Goal: Task Accomplishment & Management: Manage account settings

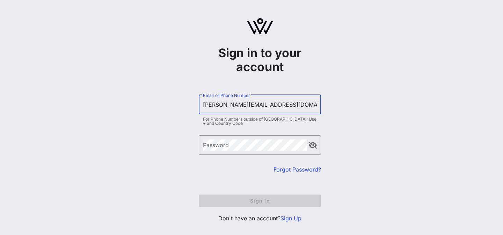
type input "[PERSON_NAME][EMAIL_ADDRESS][DOMAIN_NAME]"
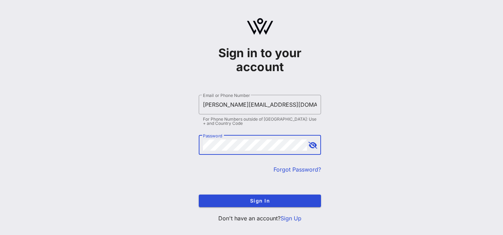
click at [199, 195] on button "Sign In" at bounding box center [260, 201] width 122 height 13
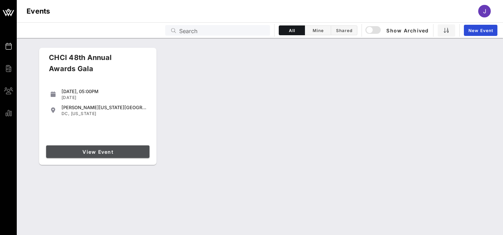
click at [114, 152] on span "View Event" at bounding box center [98, 152] width 98 height 6
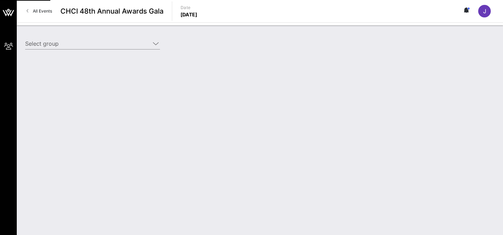
type input "Verizon (Verizon) [[PERSON_NAME], [PERSON_NAME][EMAIL_ADDRESS][PERSON_NAME][DOM…"
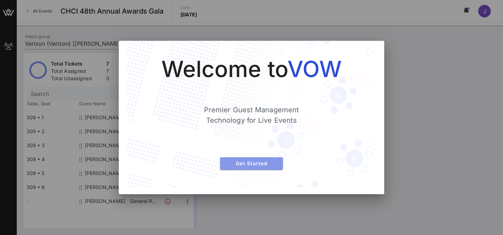
click at [262, 163] on span "Get Started" at bounding box center [252, 164] width 52 height 6
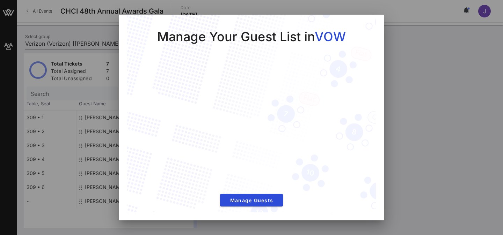
click at [416, 111] on div at bounding box center [251, 117] width 503 height 235
click at [367, 27] on div "Manage Your Guest List in VOW Manage Guests" at bounding box center [251, 114] width 249 height 199
click at [393, 51] on div at bounding box center [251, 117] width 503 height 235
click at [410, 80] on div at bounding box center [251, 117] width 503 height 235
click at [243, 203] on span "Manage Guests" at bounding box center [252, 201] width 52 height 6
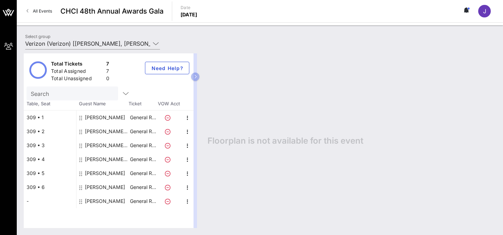
click at [107, 174] on div "[PERSON_NAME]" at bounding box center [105, 174] width 40 height 14
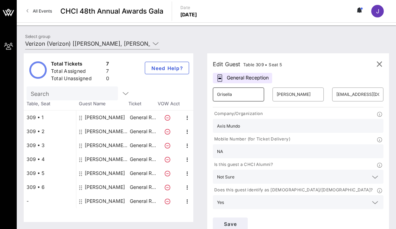
click at [226, 96] on input "Grisella" at bounding box center [238, 94] width 43 height 11
type input "="
click at [305, 95] on input "[PERSON_NAME]" at bounding box center [298, 94] width 43 height 11
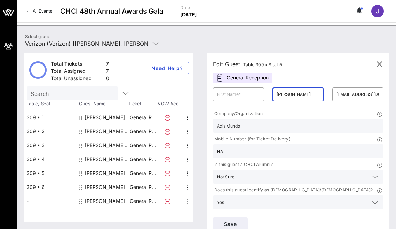
click at [305, 95] on input "[PERSON_NAME]" at bounding box center [298, 94] width 43 height 11
click at [359, 96] on input "[EMAIL_ADDRESS][DOMAIN_NAME]" at bounding box center [358, 94] width 43 height 11
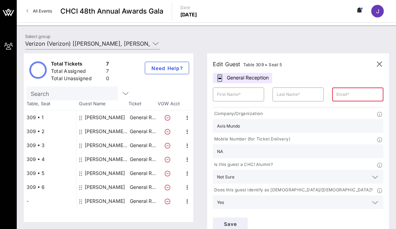
click at [239, 124] on input "Axis Mundo" at bounding box center [298, 126] width 162 height 9
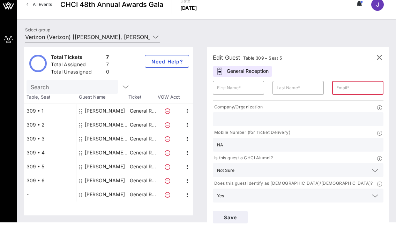
scroll to position [5, 0]
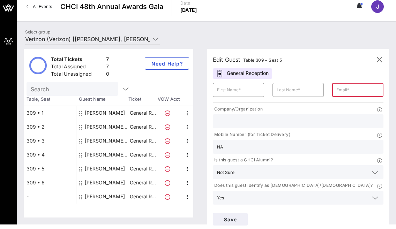
click at [112, 114] on div "[PERSON_NAME]" at bounding box center [105, 113] width 40 height 14
type input "[PERSON_NAME]"
type input "Berrocal"
type input "[PERSON_NAME][EMAIL_ADDRESS][PERSON_NAME][DOMAIN_NAME]"
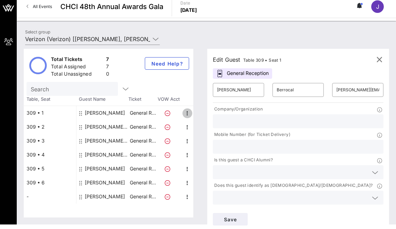
click at [188, 112] on icon "button" at bounding box center [187, 113] width 8 height 8
click at [197, 116] on div "Edit" at bounding box center [204, 116] width 25 height 14
click at [256, 73] on div "General Reception" at bounding box center [242, 73] width 59 height 10
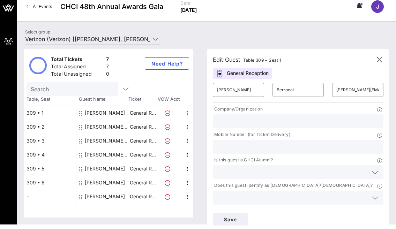
click at [270, 71] on div "General Reception" at bounding box center [242, 73] width 59 height 10
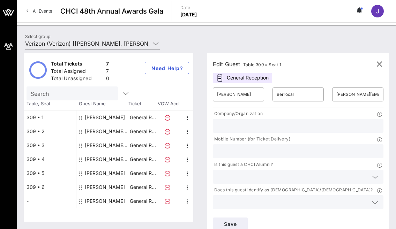
scroll to position [7, 0]
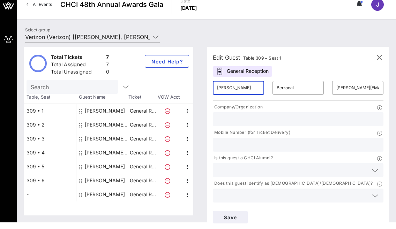
click at [232, 86] on input "[PERSON_NAME]" at bounding box center [238, 87] width 43 height 11
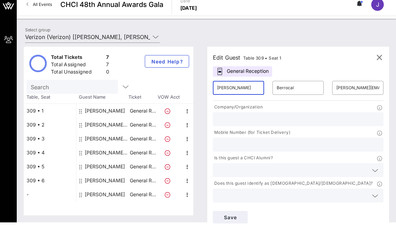
click at [232, 86] on input "[PERSON_NAME]" at bounding box center [238, 87] width 43 height 11
type input "S"
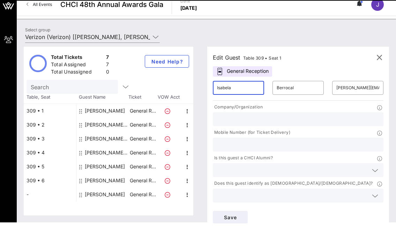
type input "Isabela"
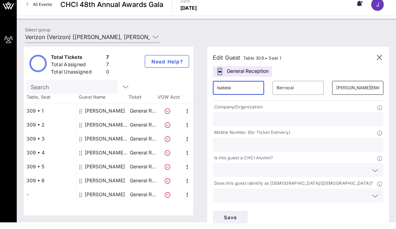
click at [344, 88] on input "[PERSON_NAME][EMAIL_ADDRESS][PERSON_NAME][DOMAIN_NAME]" at bounding box center [358, 87] width 43 height 11
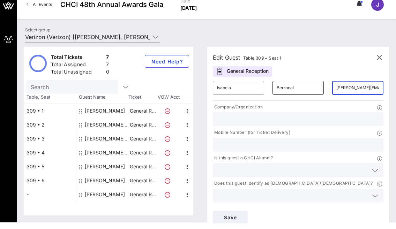
click at [313, 90] on input "Berrocal" at bounding box center [298, 87] width 43 height 11
type input "[PERSON_NAME]"
click at [345, 88] on input "[PERSON_NAME][EMAIL_ADDRESS][PERSON_NAME][DOMAIN_NAME]" at bounding box center [358, 87] width 43 height 11
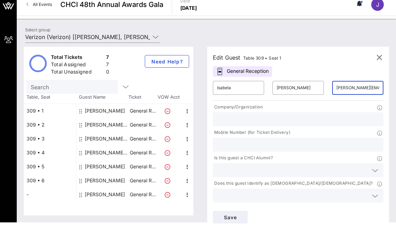
click at [345, 88] on input "[PERSON_NAME][EMAIL_ADDRESS][PERSON_NAME][DOMAIN_NAME]" at bounding box center [358, 87] width 43 height 11
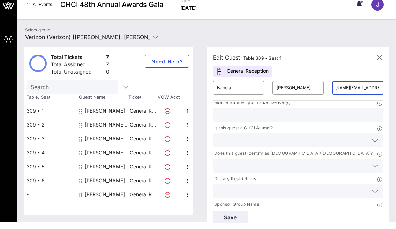
scroll to position [48, 0]
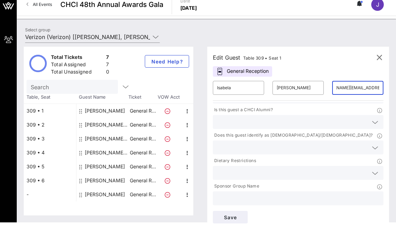
type input "[PERSON_NAME][EMAIL_ADDRESS][PERSON_NAME][DOMAIN_NAME]"
click at [252, 200] on input "text" at bounding box center [298, 198] width 162 height 9
type input "Verizon"
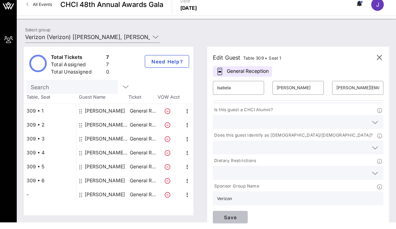
click at [228, 219] on span "Save" at bounding box center [231, 218] width 24 height 6
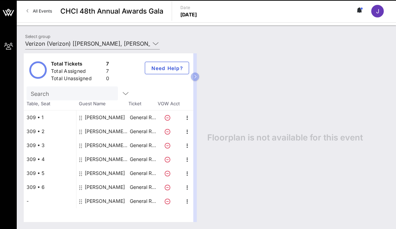
type input "Verizon (Verizon) [Isabela Sanchez, [EMAIL_ADDRESS][PERSON_NAME][DOMAIN_NAME]];…"
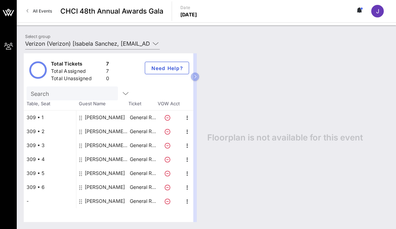
click at [109, 117] on div "[PERSON_NAME]" at bounding box center [105, 118] width 40 height 14
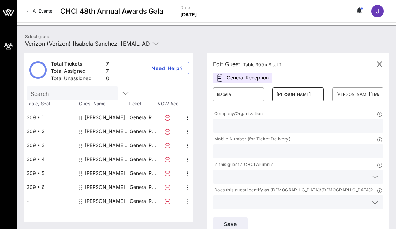
click at [289, 96] on input "[PERSON_NAME]" at bounding box center [298, 94] width 43 height 11
paste input "á"
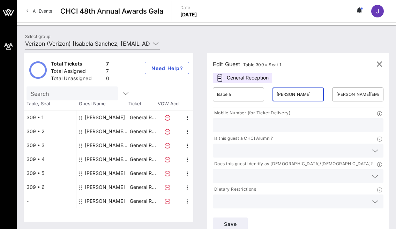
scroll to position [33, 0]
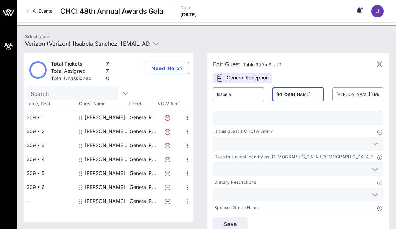
type input "[PERSON_NAME]"
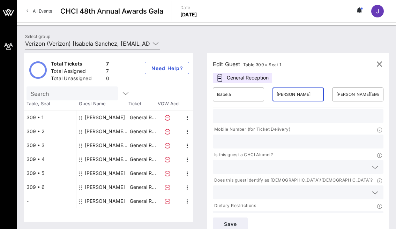
scroll to position [0, 0]
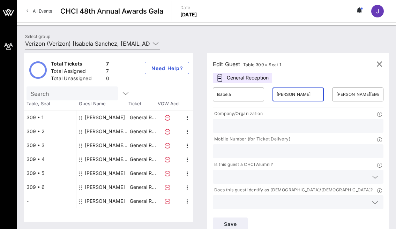
click at [240, 131] on div at bounding box center [298, 126] width 162 height 14
paste input "Rep. [PERSON_NAME]"
click at [217, 125] on input "Rep. [PERSON_NAME]" at bounding box center [298, 126] width 162 height 9
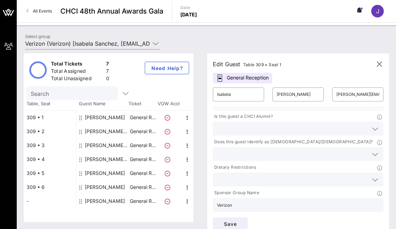
scroll to position [7, 0]
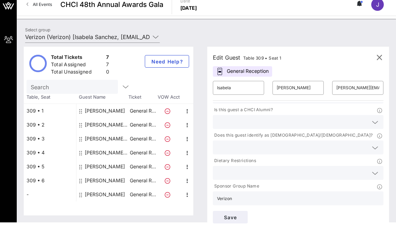
type input "Office of Rep. [PERSON_NAME]"
click at [247, 147] on input "text" at bounding box center [292, 147] width 151 height 9
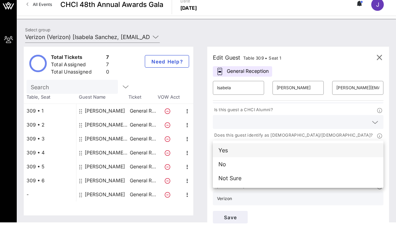
click at [241, 153] on div "Yes" at bounding box center [298, 151] width 171 height 14
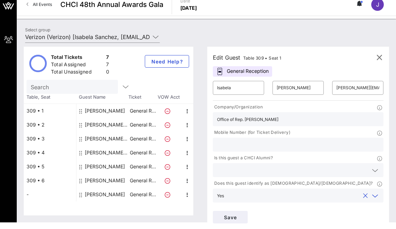
scroll to position [0, 0]
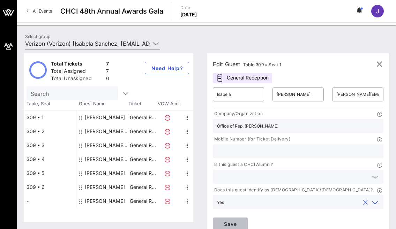
click at [236, 225] on span "Save" at bounding box center [231, 224] width 24 height 6
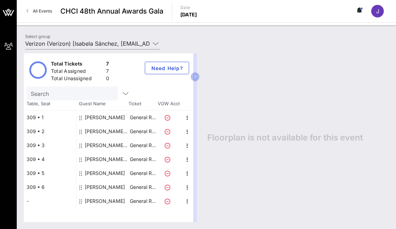
type input "Verizon (Verizon) [[PERSON_NAME], [PERSON_NAME][EMAIL_ADDRESS][DOMAIN_NAME]]"
click at [73, 89] on input "text" at bounding box center [72, 93] width 82 height 9
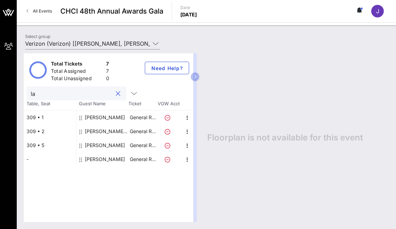
type input "l"
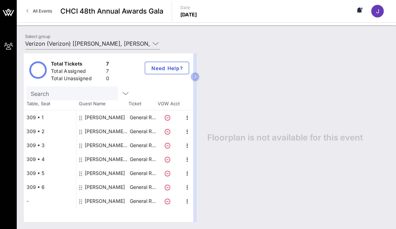
click at [268, 120] on div "Floorplan is not available for this event" at bounding box center [295, 137] width 189 height 169
click at [99, 175] on div "[PERSON_NAME]" at bounding box center [105, 174] width 40 height 14
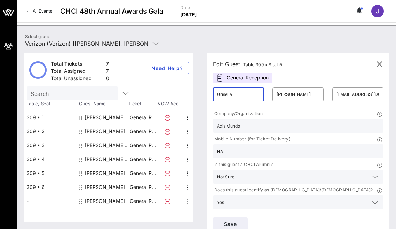
click at [245, 97] on input "Grisella" at bounding box center [238, 94] width 43 height 11
type input "[PERSON_NAME]"
click at [294, 94] on input "[PERSON_NAME]" at bounding box center [298, 94] width 43 height 11
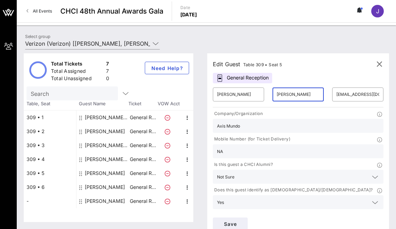
click at [294, 95] on input "[PERSON_NAME]" at bounding box center [298, 94] width 43 height 11
click at [378, 62] on icon "button" at bounding box center [380, 64] width 8 height 8
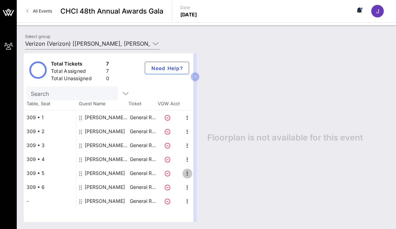
click at [187, 172] on icon "button" at bounding box center [187, 174] width 8 height 8
click at [200, 188] on div "Delete" at bounding box center [205, 190] width 14 height 6
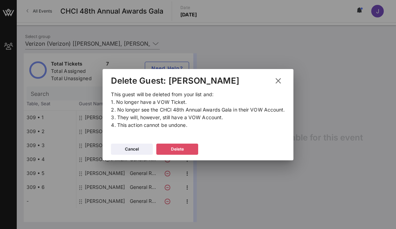
click at [181, 149] on div "Delete" at bounding box center [177, 149] width 13 height 7
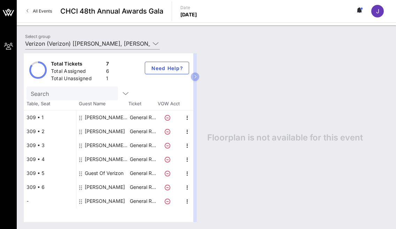
click at [110, 171] on div "Guest Of Verizon" at bounding box center [104, 174] width 39 height 14
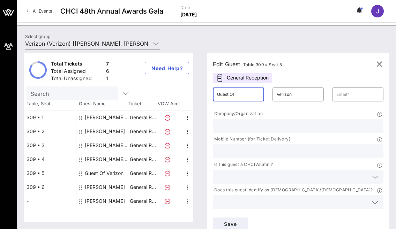
click at [241, 99] on input "Guest Of" at bounding box center [238, 94] width 43 height 11
type input "[PERSON_NAME]"
type input "Berrocal"
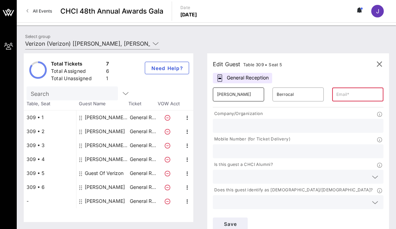
click at [223, 97] on input "[PERSON_NAME]" at bounding box center [238, 94] width 43 height 11
paste input "[PERSON_NAME]"
drag, startPoint x: 248, startPoint y: 95, endPoint x: 238, endPoint y: 95, distance: 10.1
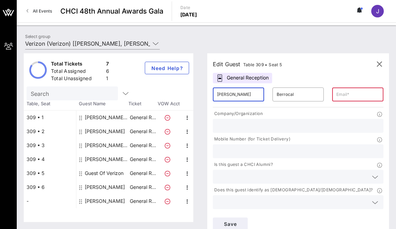
click at [238, 95] on input "[PERSON_NAME]" at bounding box center [238, 94] width 43 height 11
type input "[PERSON_NAME]"
click at [289, 96] on input "Berrocal" at bounding box center [298, 94] width 43 height 11
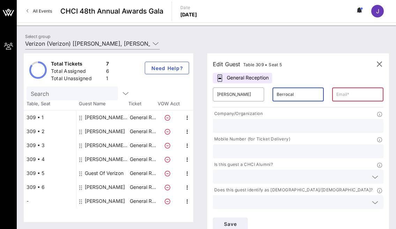
paste input "[PERSON_NAME]"
type input "[PERSON_NAME]"
click at [232, 130] on input "text" at bounding box center [298, 126] width 162 height 9
paste input "[PERSON_NAME], [PERSON_NAME], [PERSON_NAME], [PERSON_NAME] & [PERSON_NAME]"
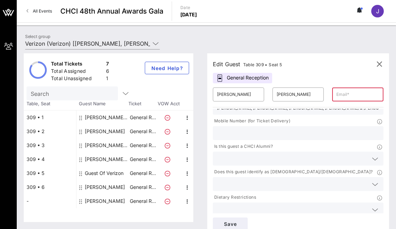
scroll to position [23, 0]
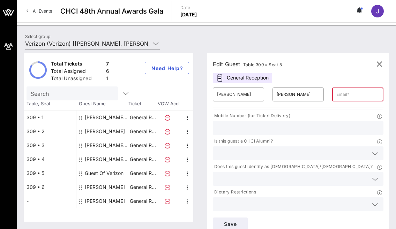
type input "[PERSON_NAME], [PERSON_NAME], [PERSON_NAME], [PERSON_NAME] & [PERSON_NAME]"
click at [238, 153] on input "text" at bounding box center [292, 153] width 151 height 9
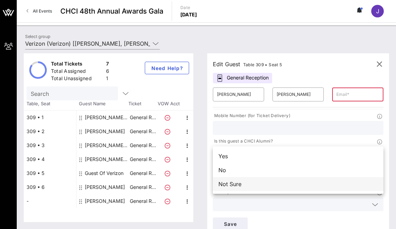
click at [235, 183] on div "Not Sure" at bounding box center [298, 184] width 171 height 14
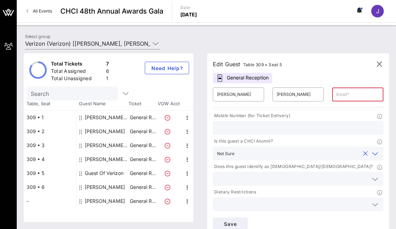
click at [241, 179] on input "text" at bounding box center [292, 179] width 151 height 9
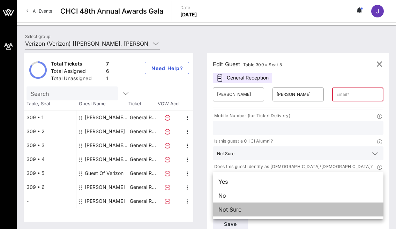
click at [230, 207] on div "Not Sure" at bounding box center [298, 210] width 171 height 14
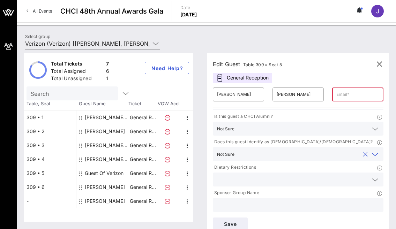
scroll to position [7, 0]
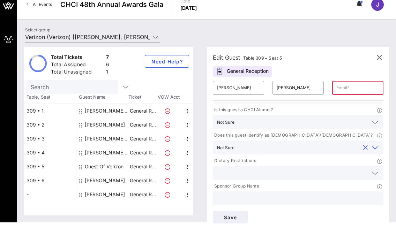
click at [246, 196] on input "text" at bounding box center [298, 198] width 162 height 9
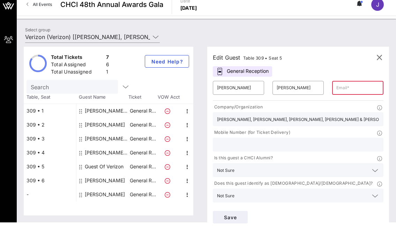
scroll to position [6, 0]
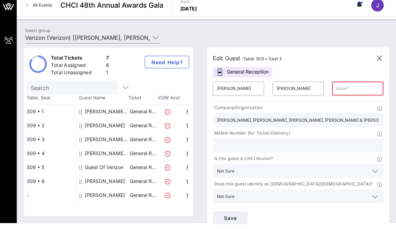
type input "Verizon"
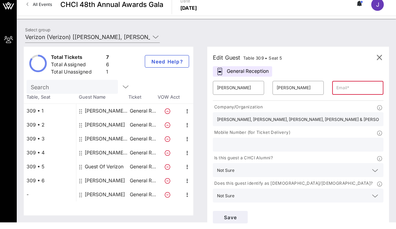
click at [116, 126] on div "[PERSON_NAME]" at bounding box center [105, 125] width 40 height 14
type input "Isabela"
type input "[PERSON_NAME]"
type input "[PERSON_NAME][EMAIL_ADDRESS][PERSON_NAME][DOMAIN_NAME]"
type input "Office of Rep. [PERSON_NAME]"
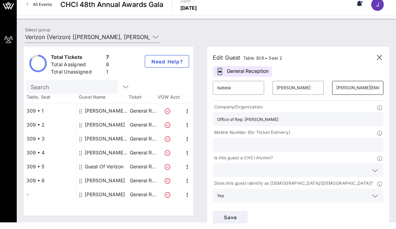
click at [367, 87] on input "[PERSON_NAME][EMAIL_ADDRESS][PERSON_NAME][DOMAIN_NAME]" at bounding box center [358, 87] width 43 height 11
type input "[PERSON_NAME][EMAIL_ADDRESS][PERSON_NAME][DOMAIN_NAME]"
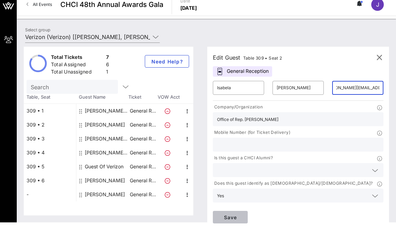
click at [233, 216] on span "Save" at bounding box center [231, 218] width 24 height 6
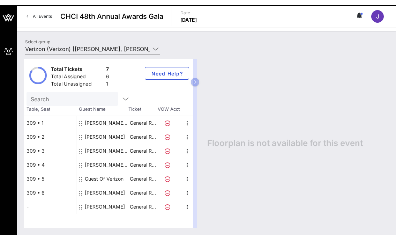
scroll to position [0, 0]
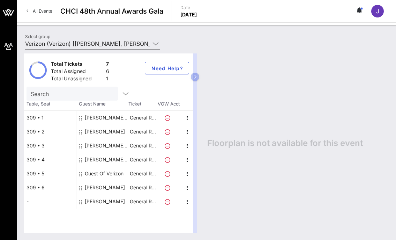
click at [250, 114] on div "Floorplan is not available for this event" at bounding box center [295, 143] width 189 height 180
